Goal: Browse casually: Explore the website without a specific task or goal

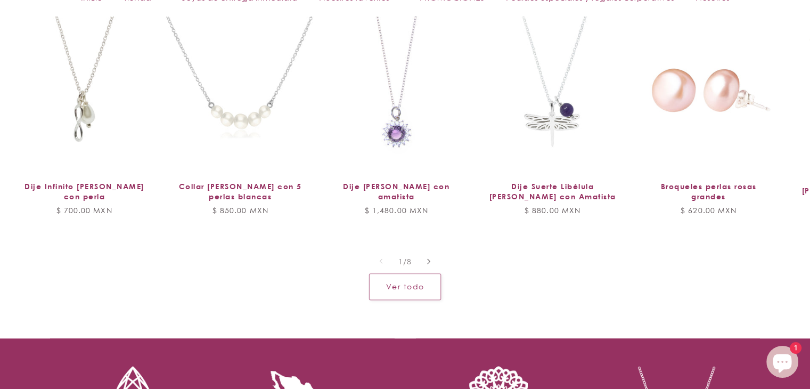
scroll to position [932, 0]
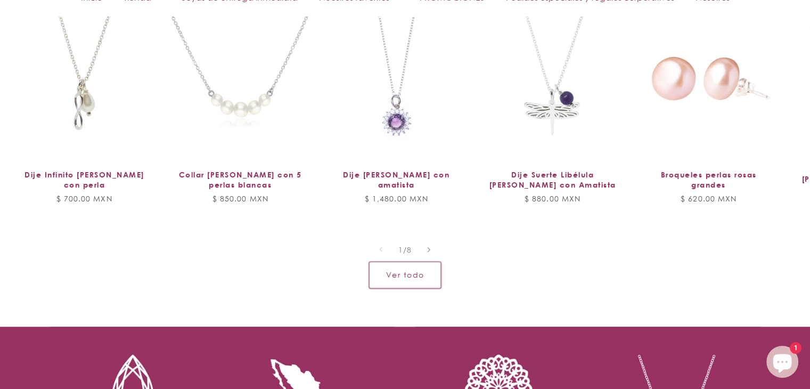
click at [411, 276] on link "Ver todo" at bounding box center [405, 275] width 72 height 26
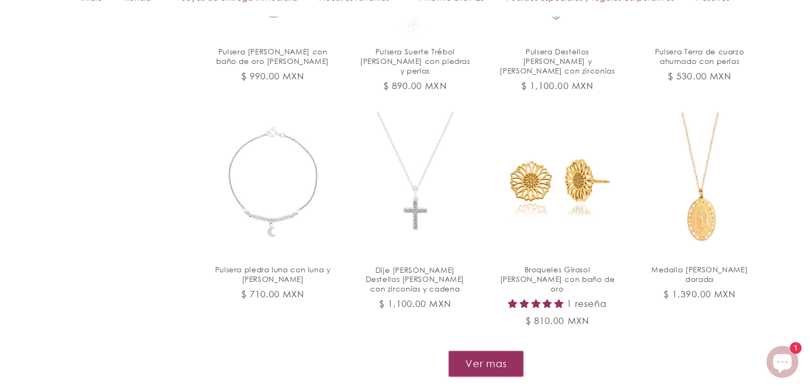
scroll to position [1148, 0]
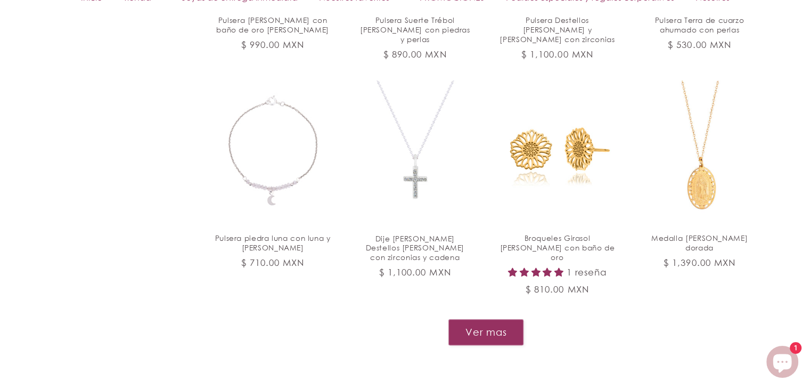
drag, startPoint x: 816, startPoint y: 44, endPoint x: 804, endPoint y: 278, distance: 234.1
click at [475, 319] on button "Ver mas" at bounding box center [486, 332] width 76 height 26
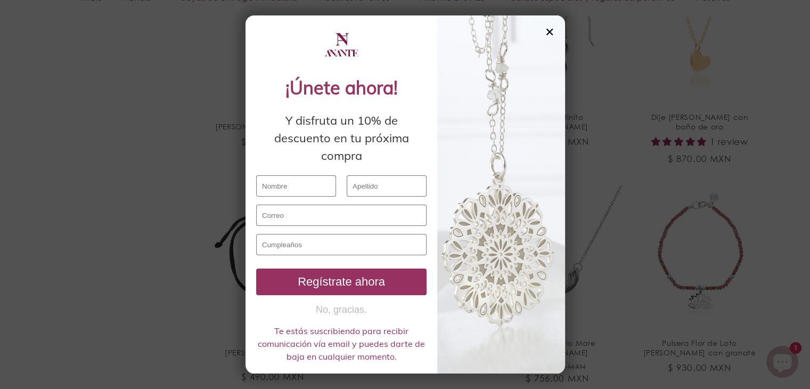
scroll to position [1613, 0]
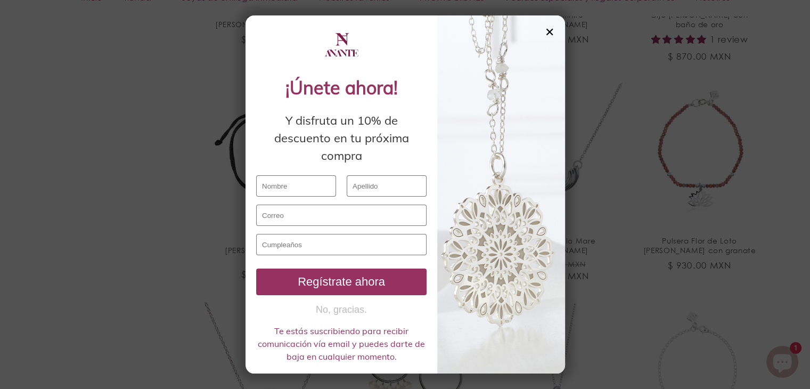
click at [551, 32] on div "✕" at bounding box center [550, 32] width 10 height 12
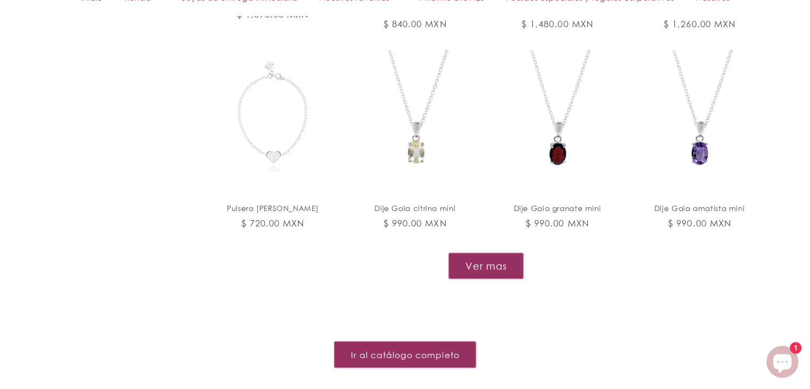
scroll to position [2076, 0]
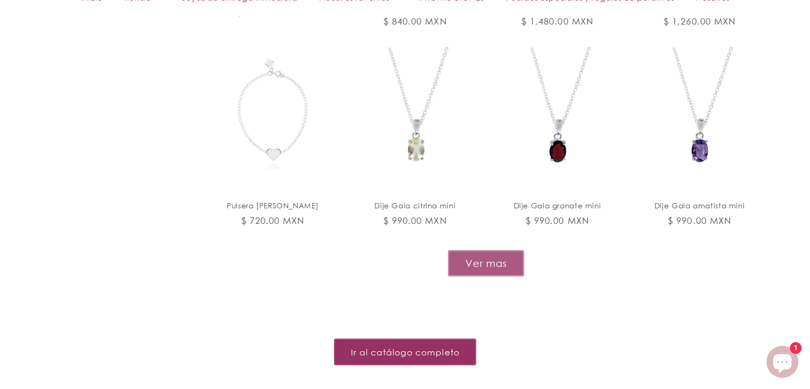
click at [481, 250] on button "Ver mas" at bounding box center [486, 263] width 76 height 26
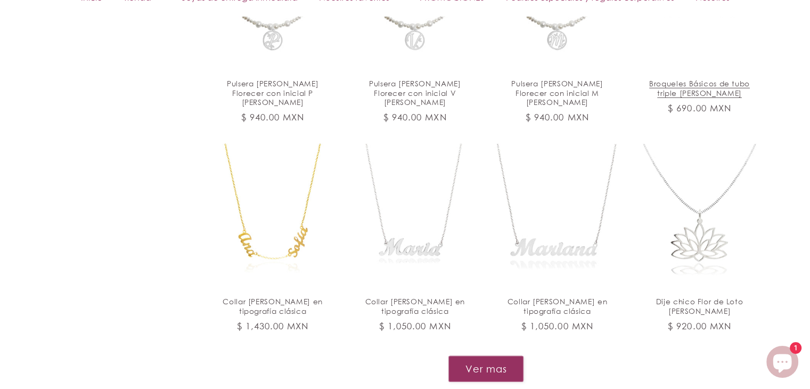
scroll to position [2964, 0]
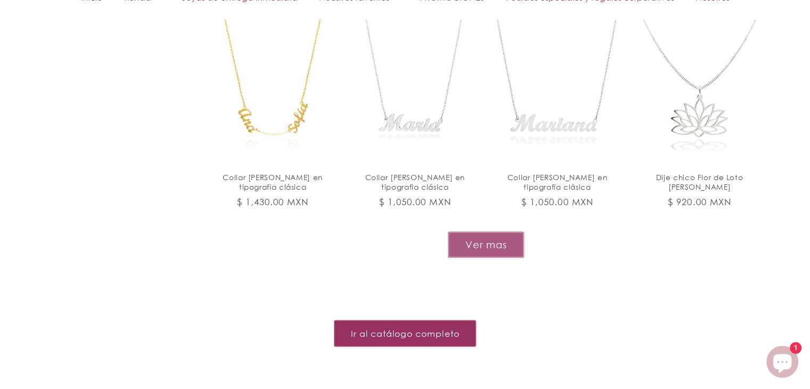
click at [477, 232] on button "Ver mas" at bounding box center [486, 245] width 76 height 26
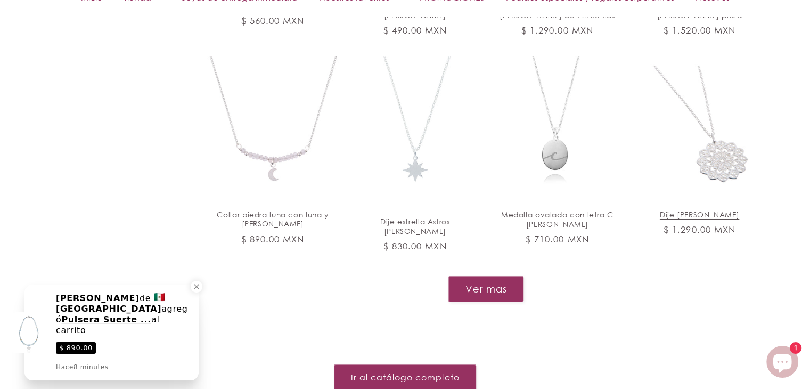
scroll to position [3799, 0]
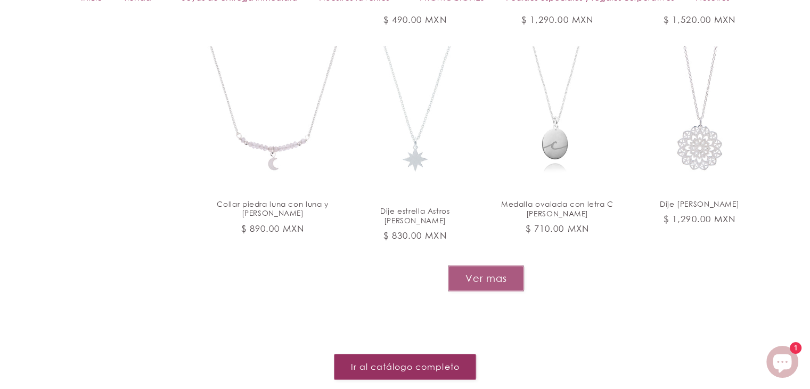
click at [501, 265] on button "Ver mas" at bounding box center [486, 278] width 76 height 26
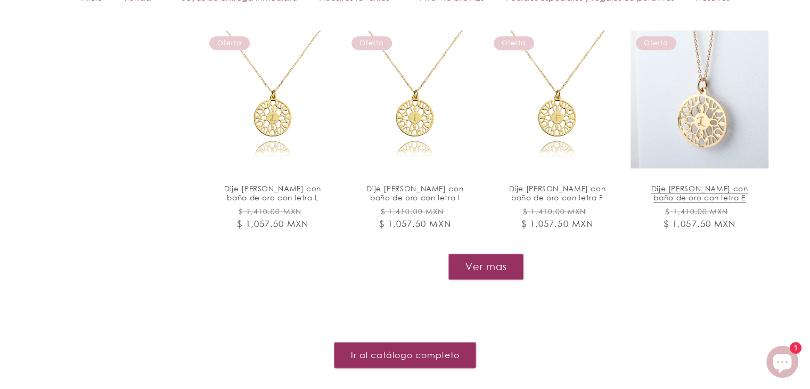
scroll to position [4722, 0]
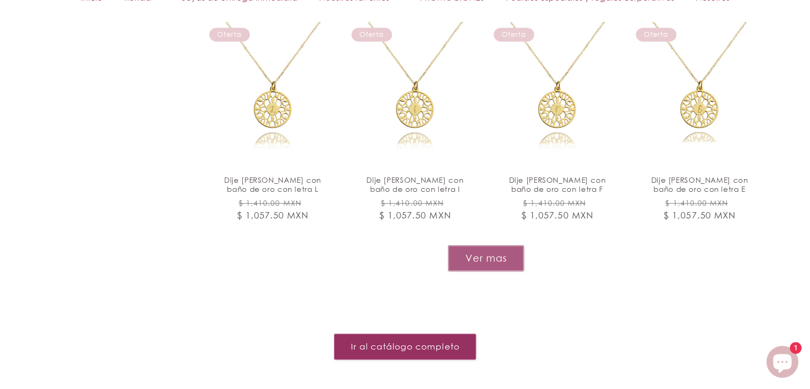
click at [495, 245] on button "Ver mas" at bounding box center [486, 258] width 76 height 26
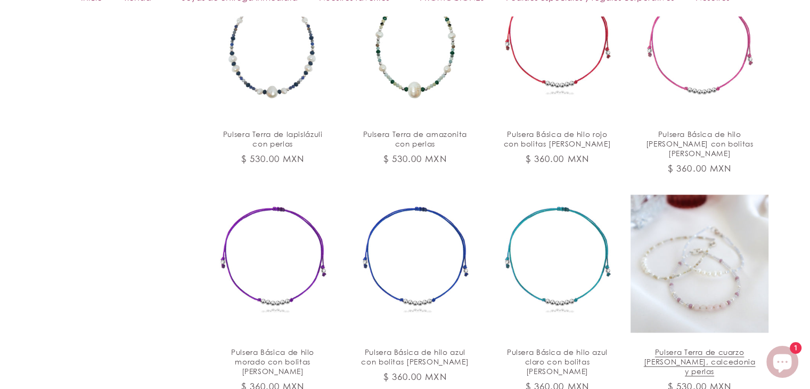
scroll to position [5433, 0]
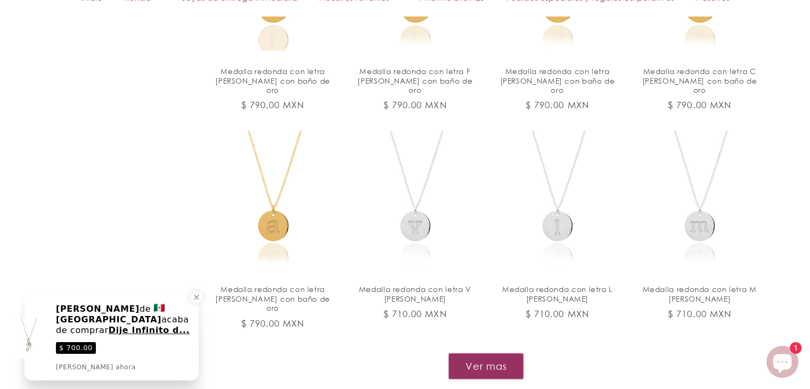
scroll to position [6445, 0]
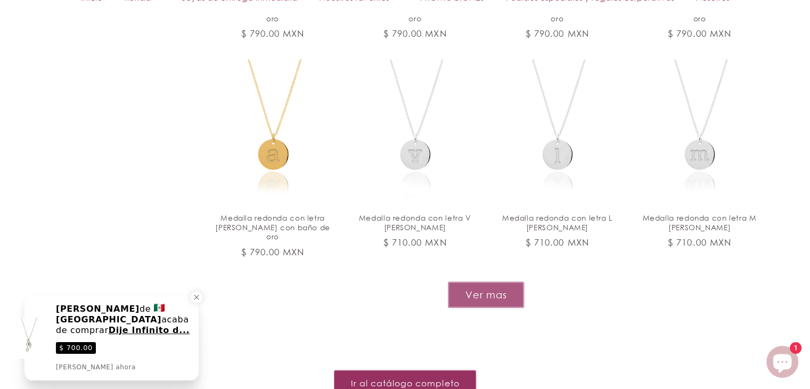
click at [472, 282] on button "Ver mas" at bounding box center [486, 295] width 76 height 26
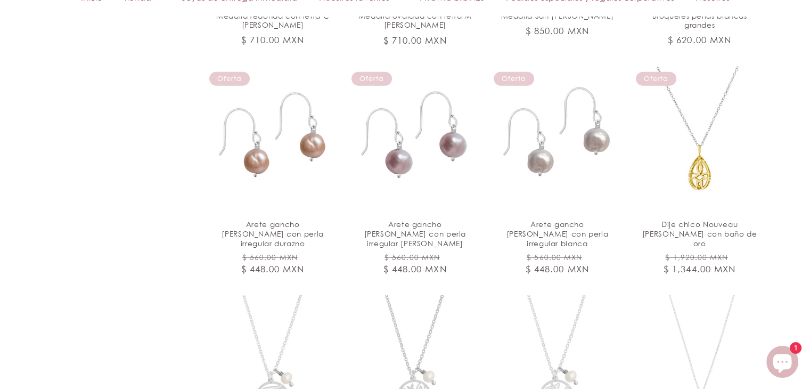
scroll to position [7102, 0]
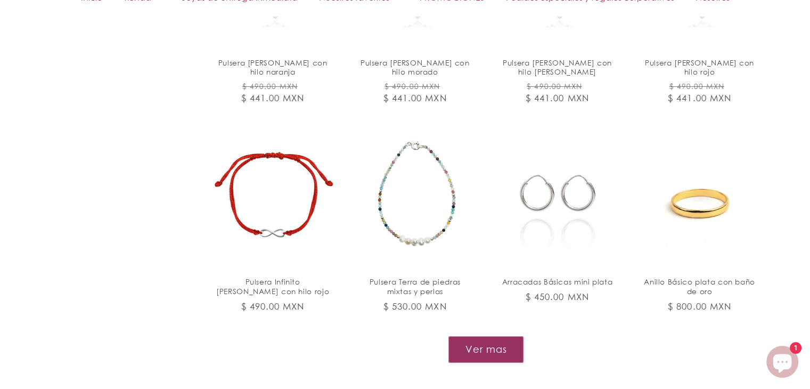
scroll to position [8132, 0]
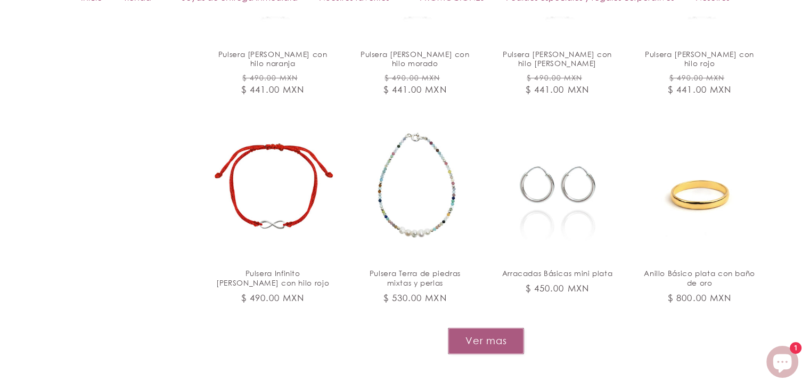
click at [500, 328] on button "Ver mas" at bounding box center [486, 341] width 76 height 26
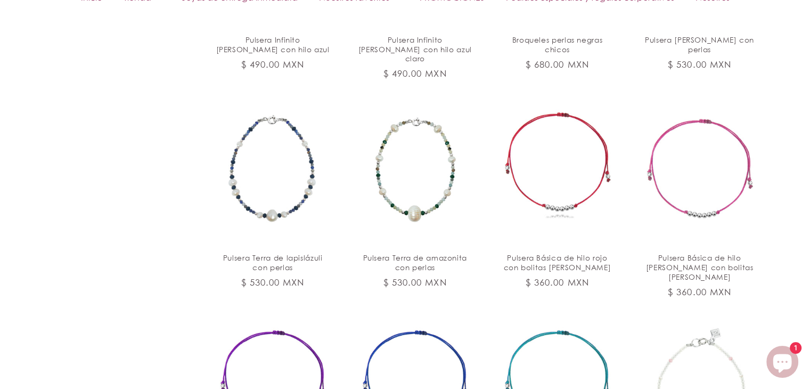
scroll to position [5310, 0]
